Goal: Use online tool/utility: Utilize a website feature to perform a specific function

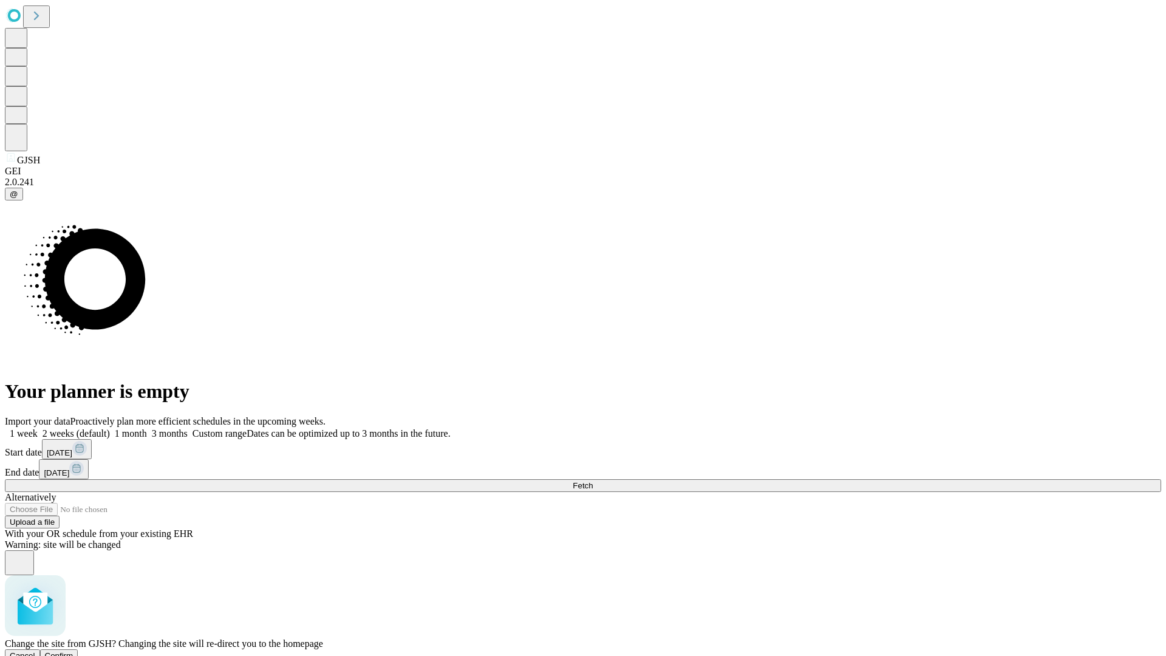
click at [73, 651] on span "Confirm" at bounding box center [59, 655] width 29 height 9
click at [110, 428] on label "2 weeks (default)" at bounding box center [74, 433] width 72 height 10
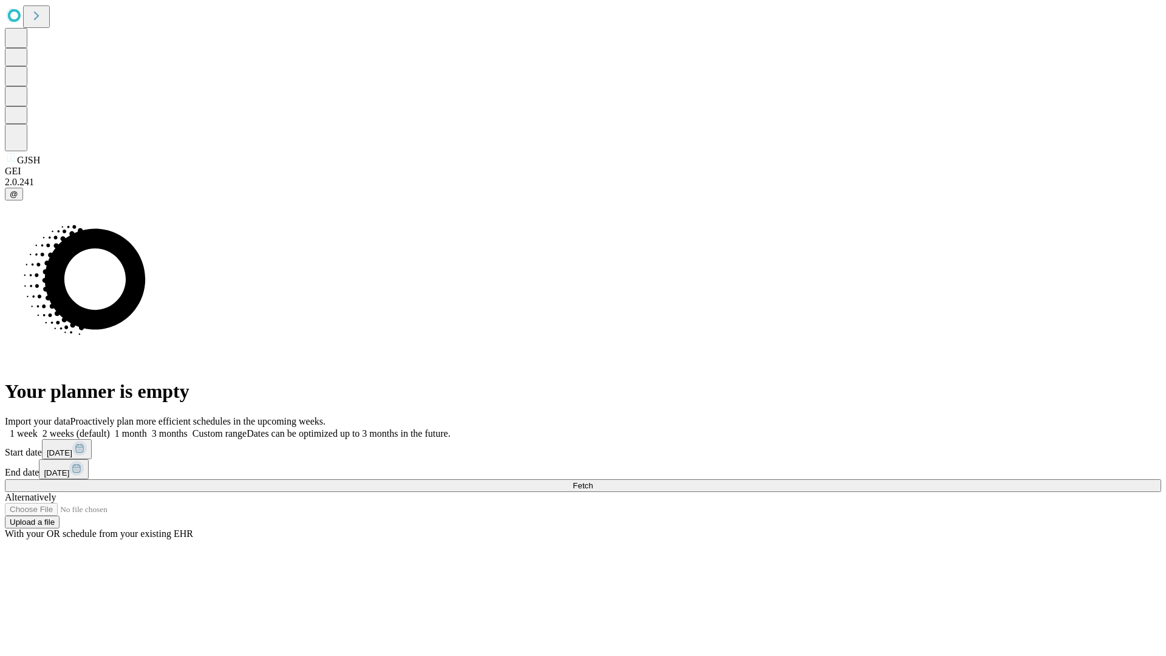
click at [593, 481] on span "Fetch" at bounding box center [583, 485] width 20 height 9
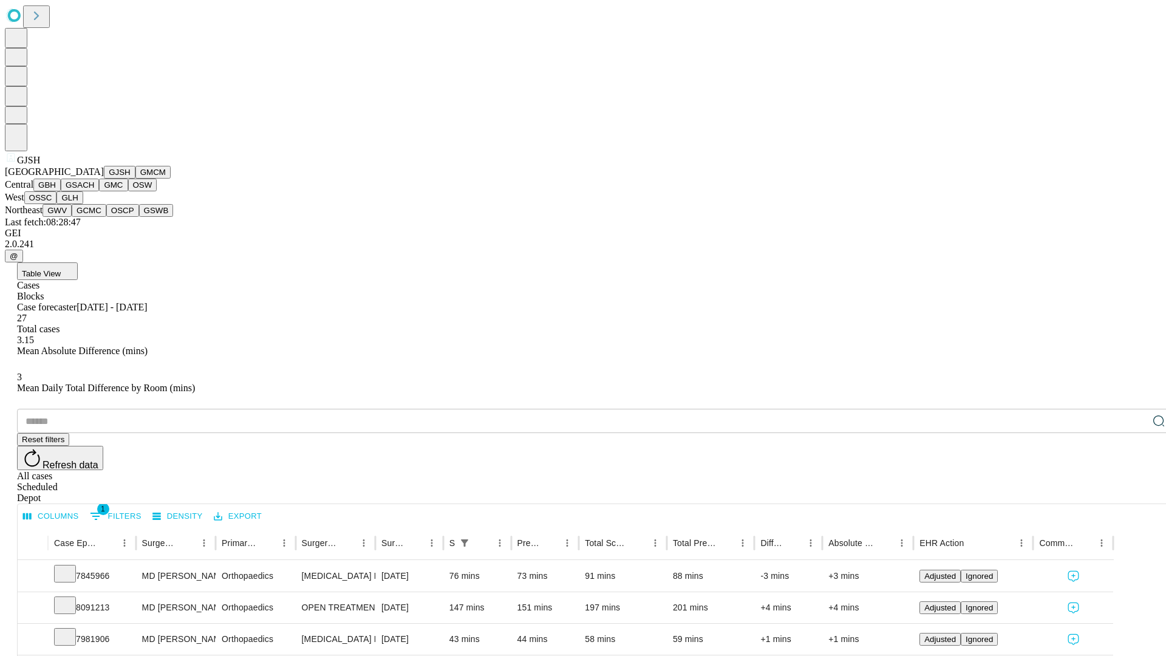
click at [135, 179] on button "GMCM" at bounding box center [152, 172] width 35 height 13
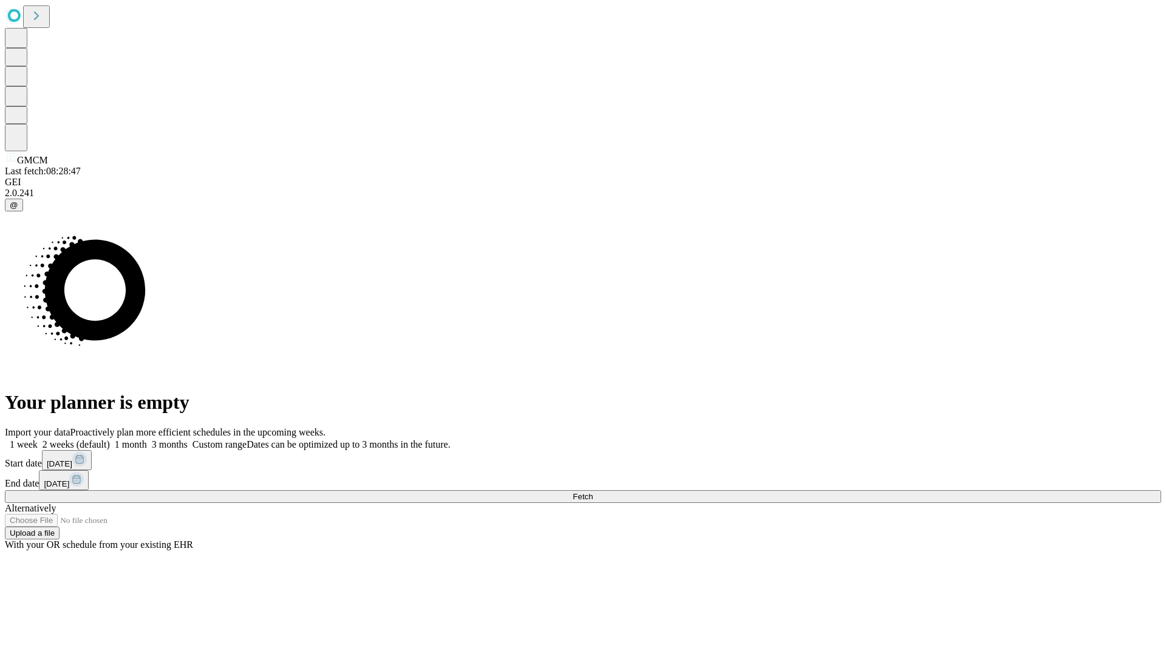
click at [110, 439] on label "2 weeks (default)" at bounding box center [74, 444] width 72 height 10
click at [593, 492] on span "Fetch" at bounding box center [583, 496] width 20 height 9
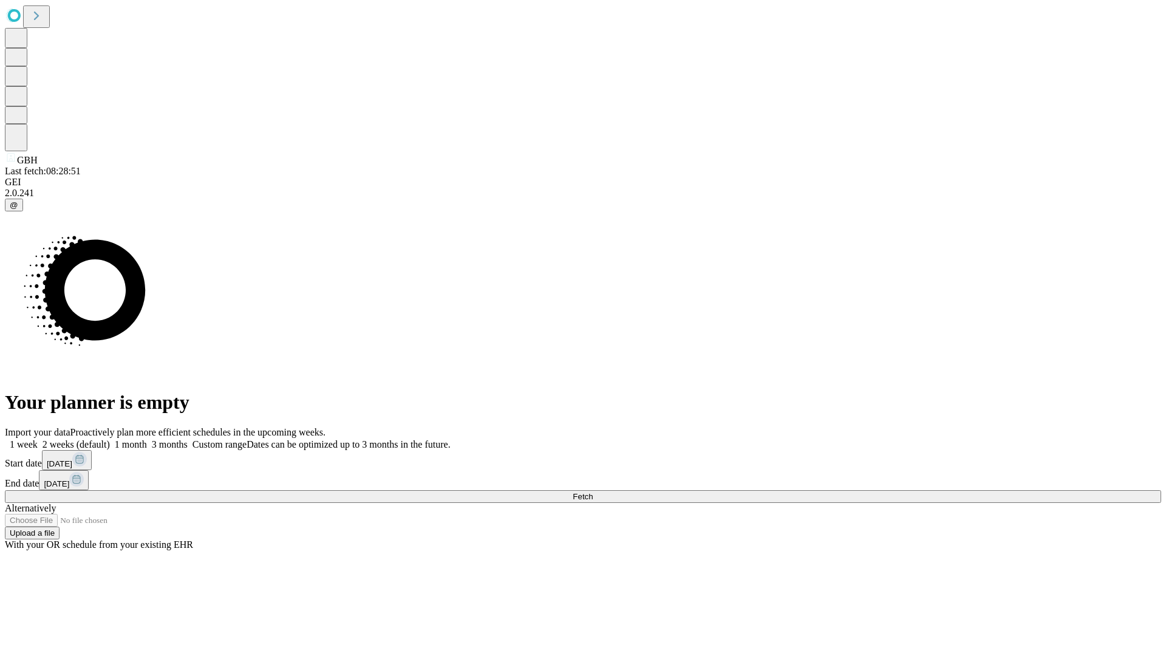
click at [110, 439] on label "2 weeks (default)" at bounding box center [74, 444] width 72 height 10
click at [593, 492] on span "Fetch" at bounding box center [583, 496] width 20 height 9
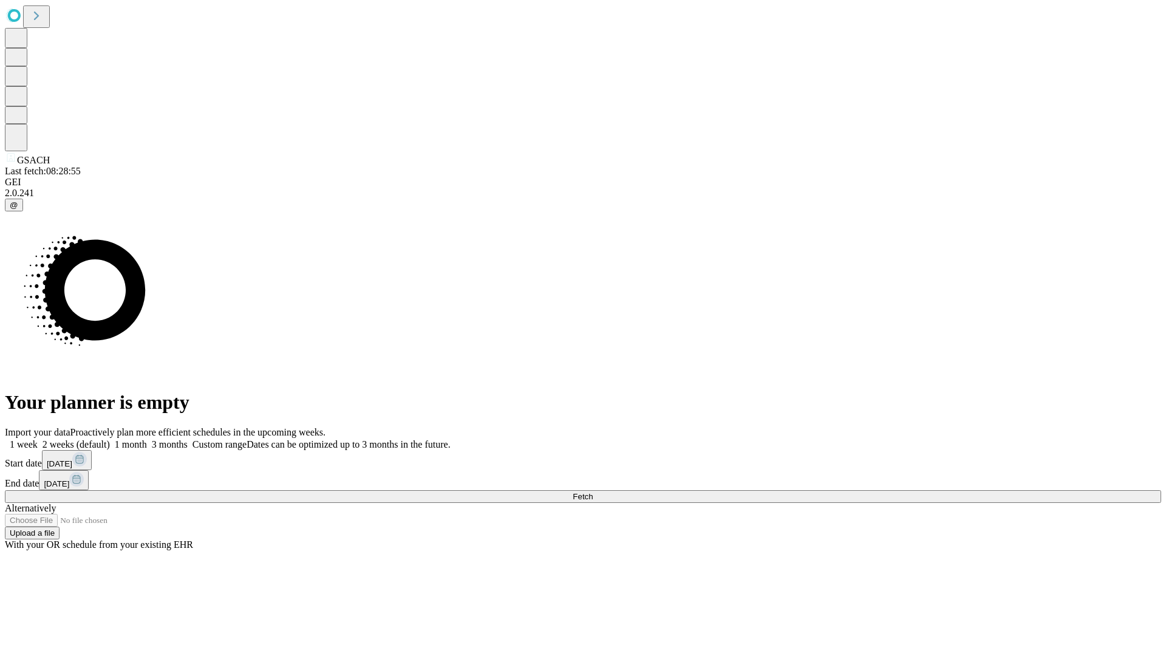
click at [110, 439] on label "2 weeks (default)" at bounding box center [74, 444] width 72 height 10
click at [593, 492] on span "Fetch" at bounding box center [583, 496] width 20 height 9
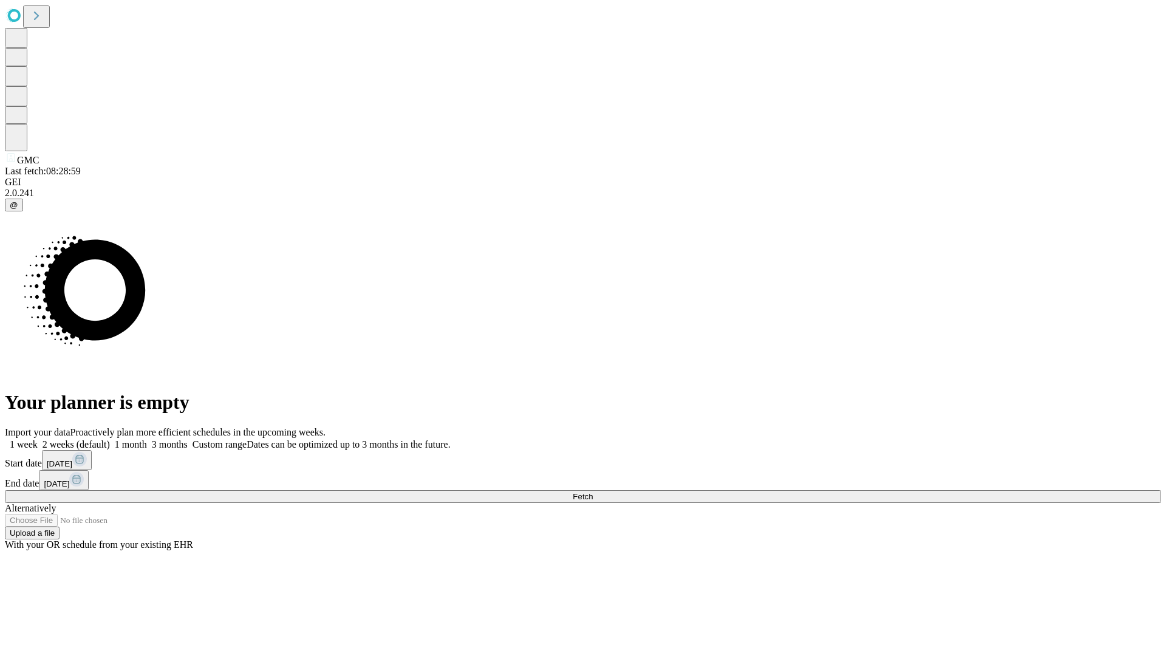
click at [110, 439] on label "2 weeks (default)" at bounding box center [74, 444] width 72 height 10
click at [593, 492] on span "Fetch" at bounding box center [583, 496] width 20 height 9
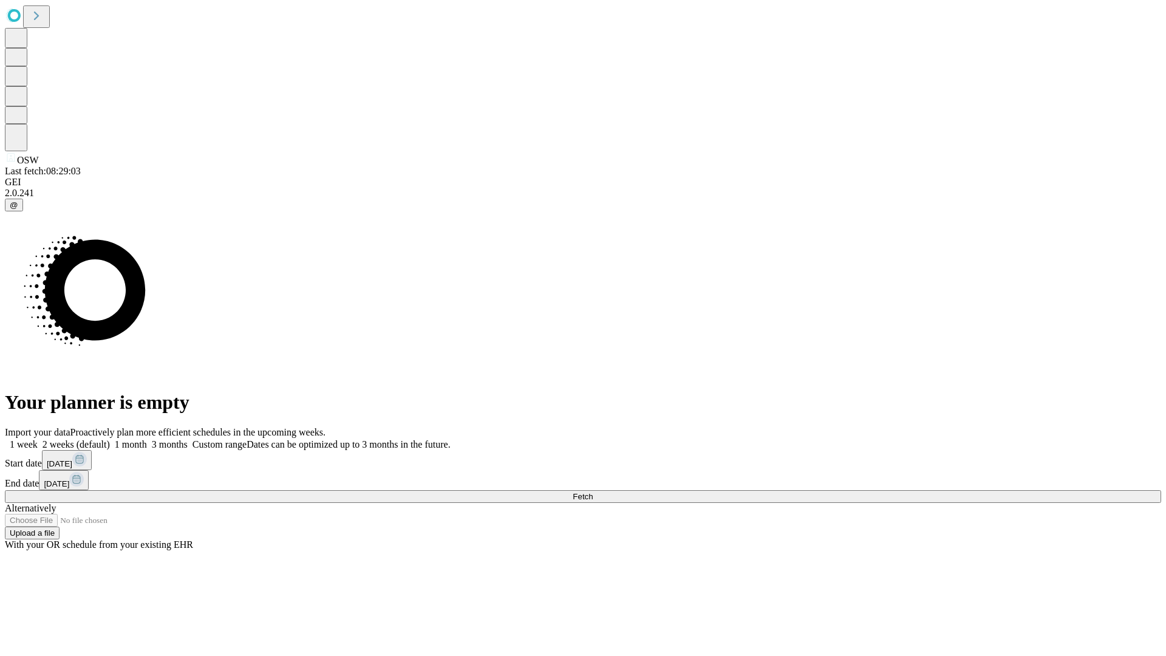
click at [110, 439] on label "2 weeks (default)" at bounding box center [74, 444] width 72 height 10
click at [593, 492] on span "Fetch" at bounding box center [583, 496] width 20 height 9
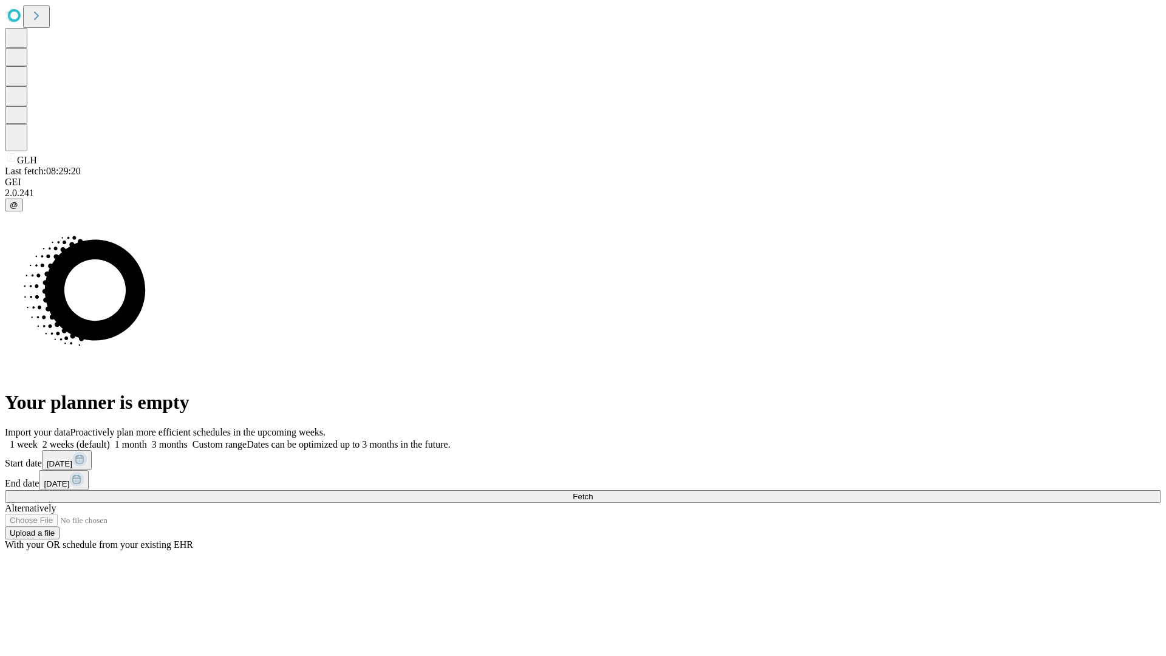
click at [593, 492] on span "Fetch" at bounding box center [583, 496] width 20 height 9
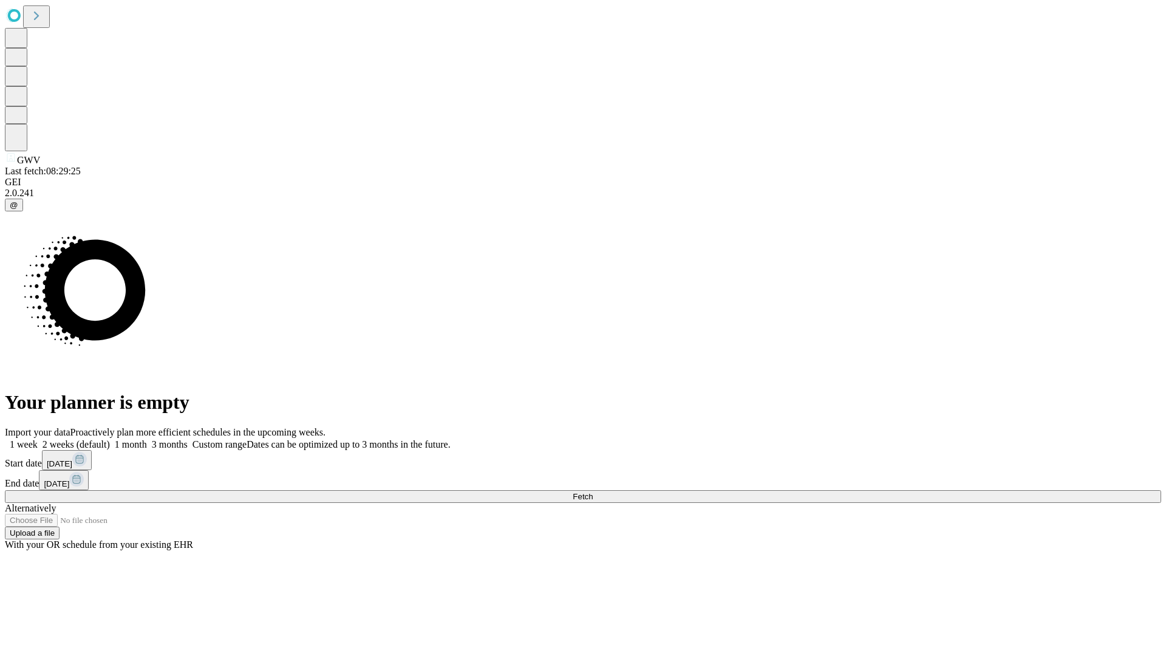
click at [110, 439] on label "2 weeks (default)" at bounding box center [74, 444] width 72 height 10
click at [593, 492] on span "Fetch" at bounding box center [583, 496] width 20 height 9
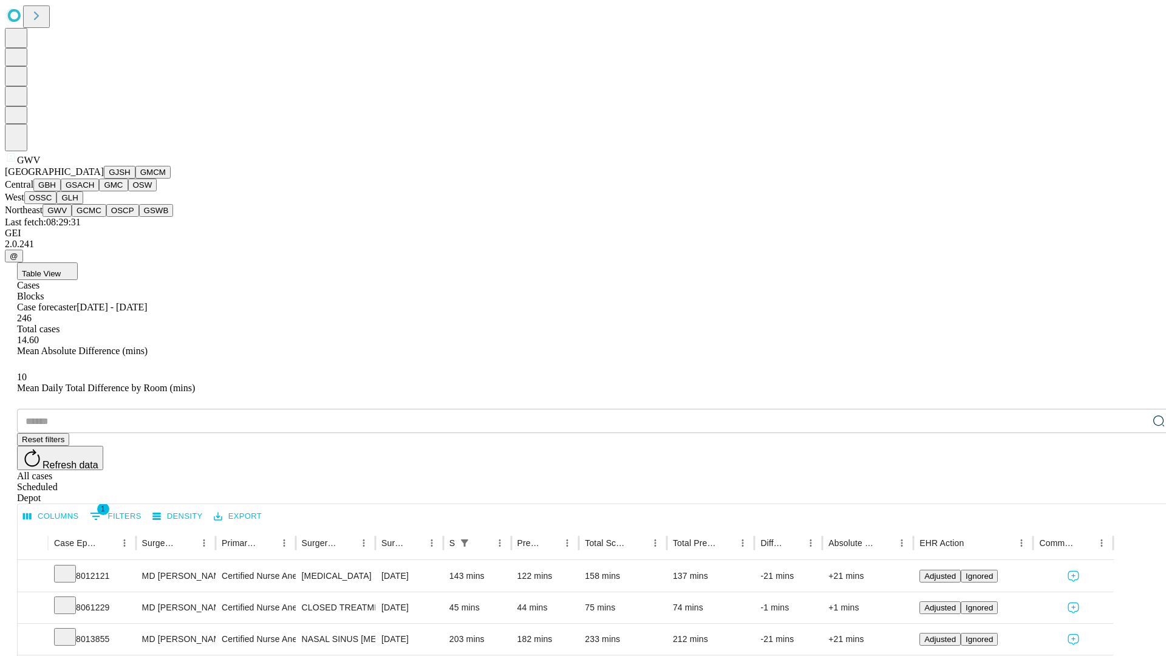
click at [94, 217] on button "GCMC" at bounding box center [89, 210] width 35 height 13
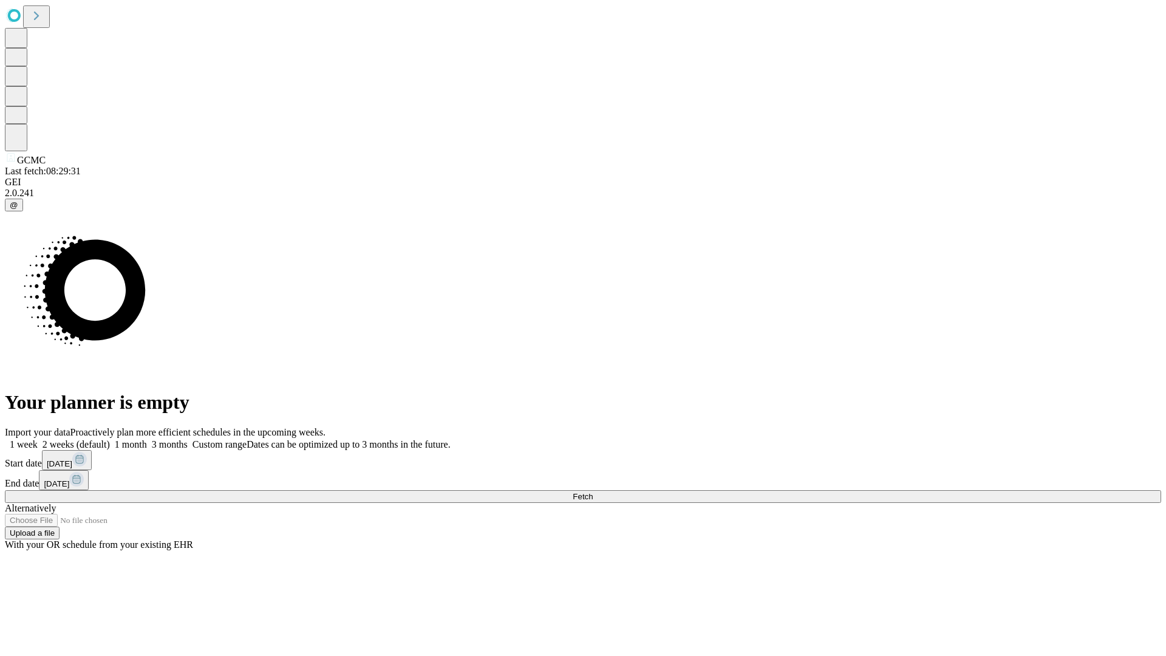
click at [110, 439] on label "2 weeks (default)" at bounding box center [74, 444] width 72 height 10
click at [593, 492] on span "Fetch" at bounding box center [583, 496] width 20 height 9
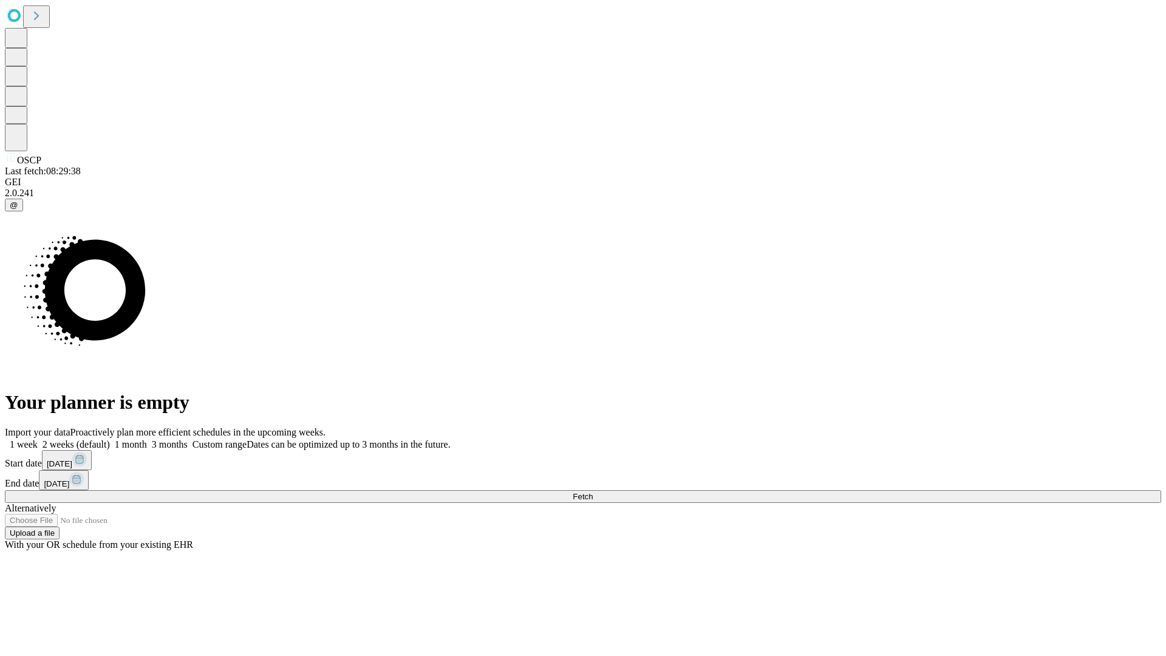
click at [110, 439] on label "2 weeks (default)" at bounding box center [74, 444] width 72 height 10
click at [593, 492] on span "Fetch" at bounding box center [583, 496] width 20 height 9
